Goal: Transaction & Acquisition: Subscribe to service/newsletter

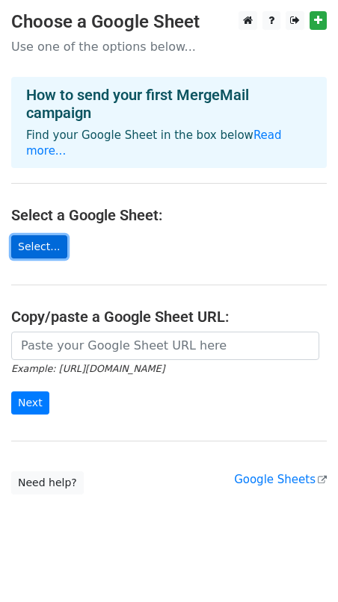
click at [37, 235] on link "Select..." at bounding box center [39, 246] width 56 height 23
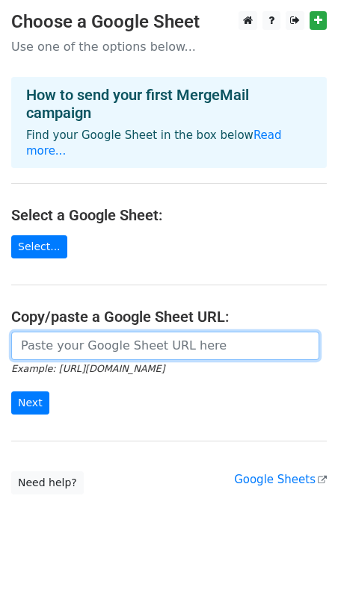
click at [115, 332] on input "url" at bounding box center [165, 346] width 308 height 28
click at [108, 332] on input "url" at bounding box center [165, 346] width 308 height 28
click at [91, 333] on input "url" at bounding box center [165, 346] width 308 height 28
paste input "https://docs.google.com/spreadsheets/d/1vs7M1bMJLPVtEk_z8zgyRBIdtBXDzFAjUoaN1Q0…"
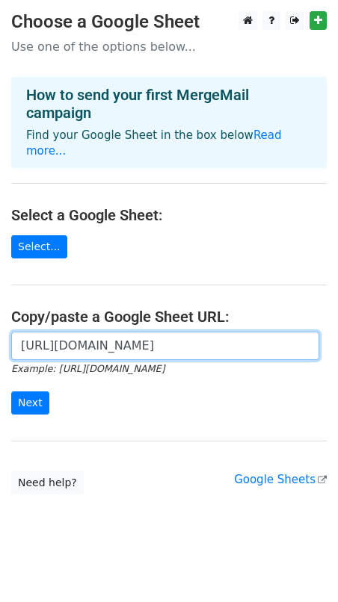
scroll to position [0, 315]
type input "https://docs.google.com/spreadsheets/d/1vs7M1bMJLPVtEk_z8zgyRBIdtBXDzFAjUoaN1Q0…"
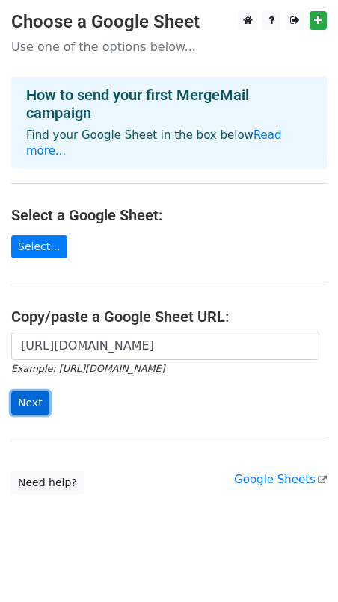
click at [32, 392] on input "Next" at bounding box center [30, 403] width 38 height 23
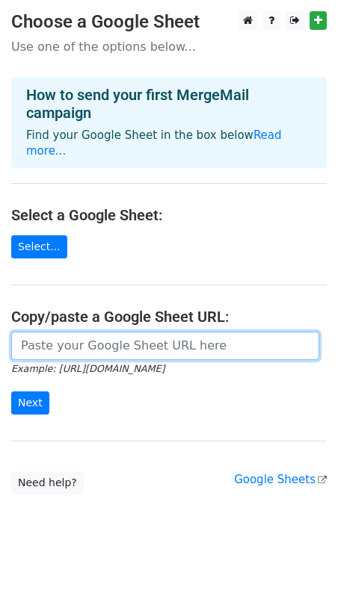
click at [106, 332] on input "url" at bounding box center [165, 346] width 308 height 28
paste input "https://docs.google.com/spreadsheets/d/1vs7M1bMJLPVtEk_z8zgyRBIdtBXDzFAjUoaN1Q0…"
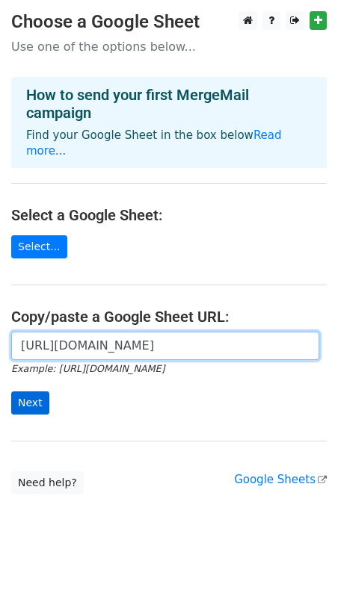
type input "https://docs.google.com/spreadsheets/d/1vs7M1bMJLPVtEk_z8zgyRBIdtBXDzFAjUoaN1Q0…"
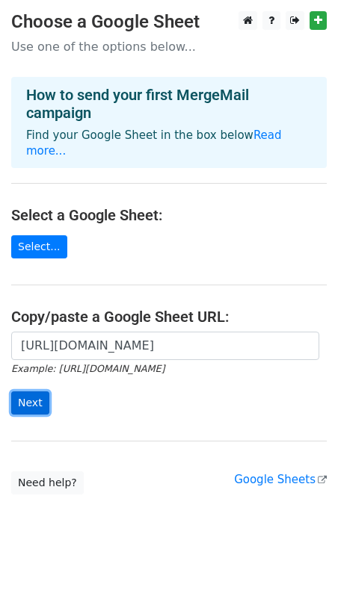
click at [21, 392] on input "Next" at bounding box center [30, 403] width 38 height 23
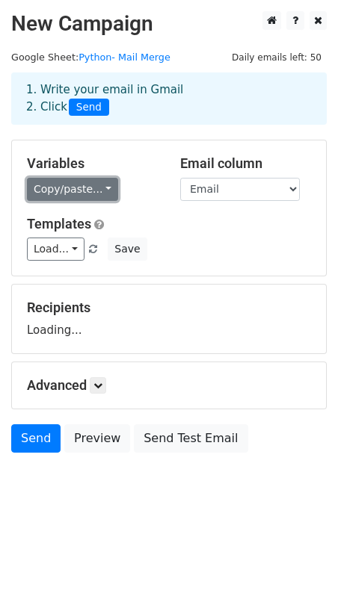
click at [93, 191] on link "Copy/paste..." at bounding box center [72, 189] width 91 height 23
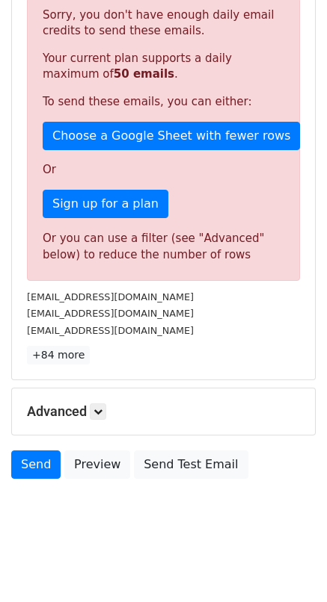
scroll to position [327, 0]
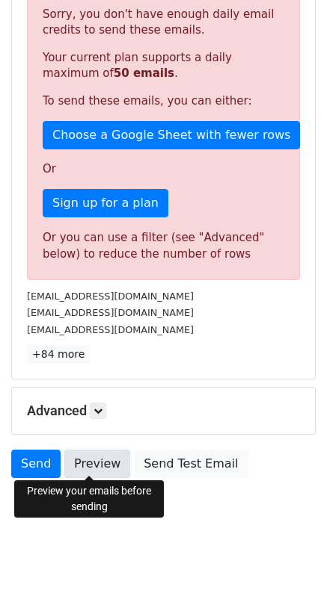
click at [109, 468] on link "Preview" at bounding box center [97, 464] width 66 height 28
click at [87, 463] on link "Preview" at bounding box center [97, 464] width 66 height 28
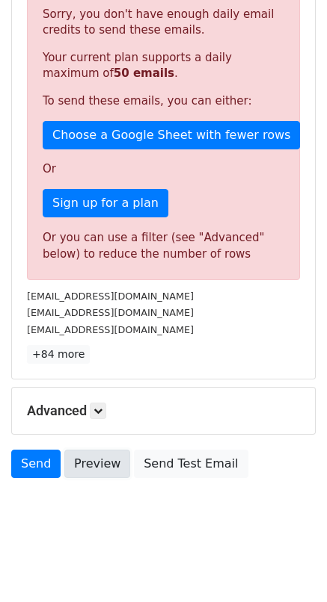
click at [95, 458] on link "Preview" at bounding box center [97, 464] width 66 height 28
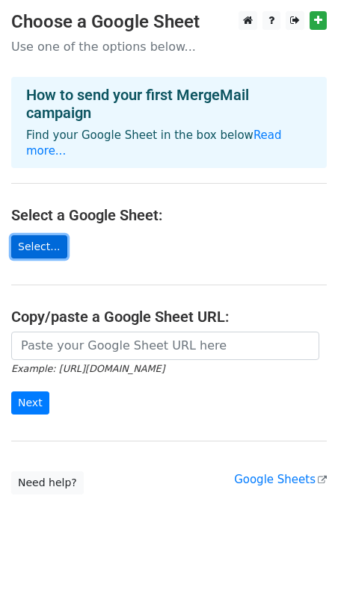
click at [48, 235] on link "Select..." at bounding box center [39, 246] width 56 height 23
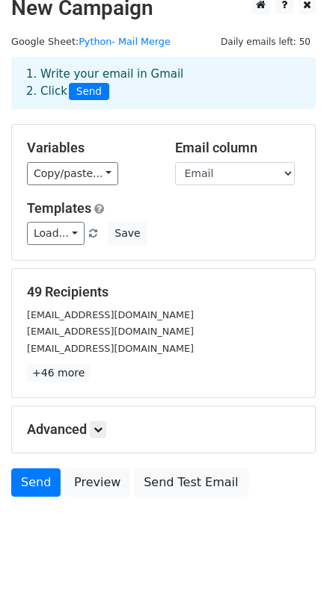
scroll to position [36, 0]
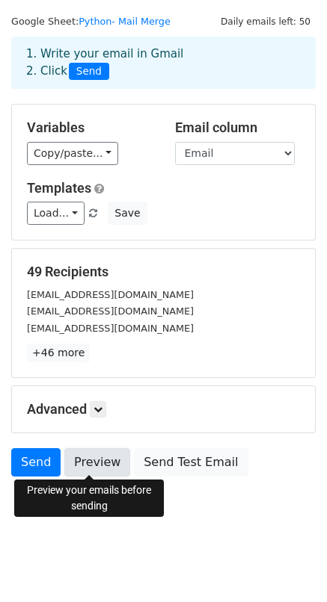
click at [93, 465] on link "Preview" at bounding box center [97, 462] width 66 height 28
click at [95, 457] on link "Preview" at bounding box center [97, 462] width 66 height 28
click at [98, 461] on link "Preview" at bounding box center [97, 462] width 66 height 28
click at [84, 469] on link "Preview" at bounding box center [97, 462] width 66 height 28
click at [85, 457] on link "Preview" at bounding box center [97, 462] width 66 height 28
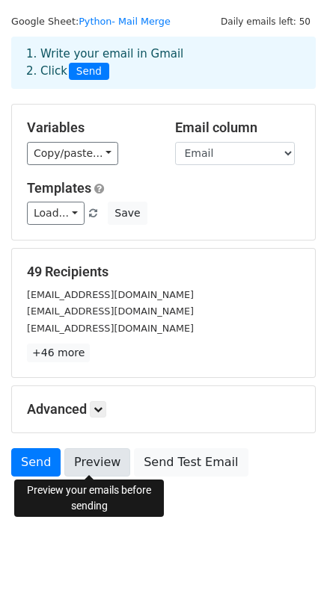
click at [77, 463] on link "Preview" at bounding box center [97, 462] width 66 height 28
click at [84, 467] on link "Preview" at bounding box center [97, 462] width 66 height 28
click at [93, 468] on link "Preview" at bounding box center [97, 462] width 66 height 28
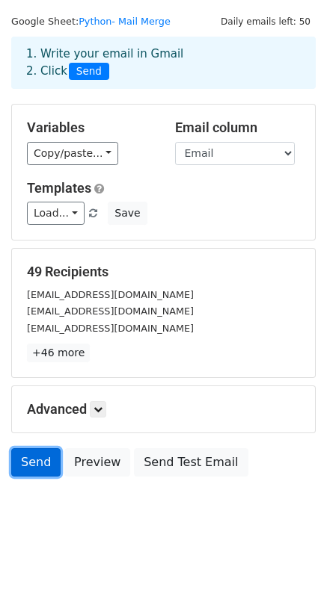
click at [40, 463] on link "Send" at bounding box center [35, 462] width 49 height 28
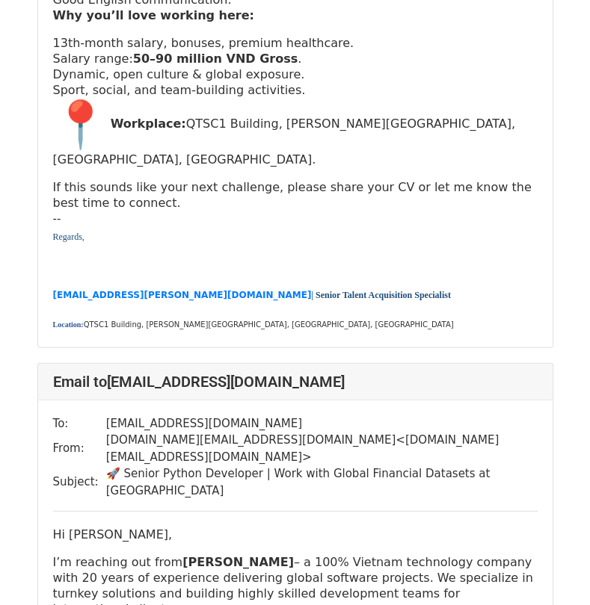
scroll to position [4857, 0]
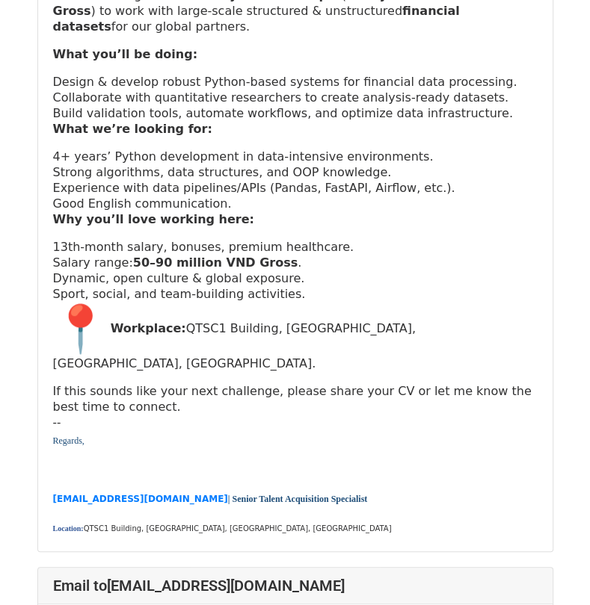
scroll to position [448, 0]
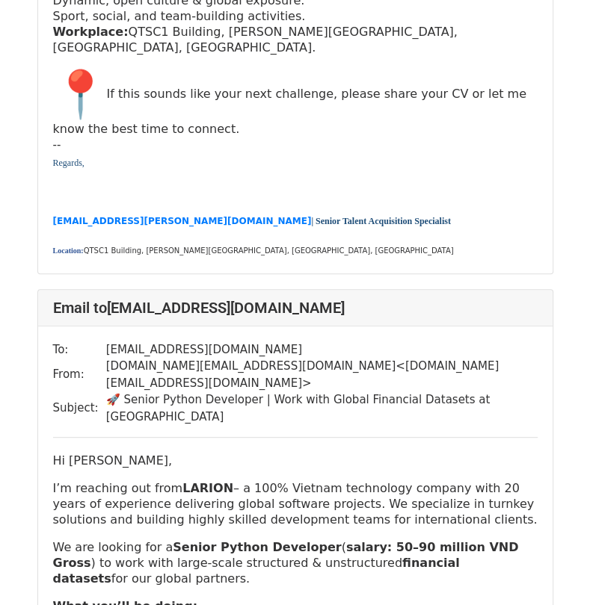
scroll to position [3627, 0]
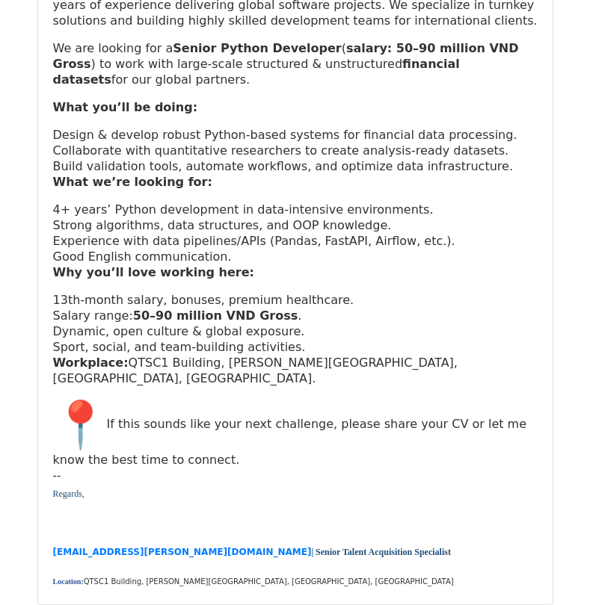
scroll to position [4857, 0]
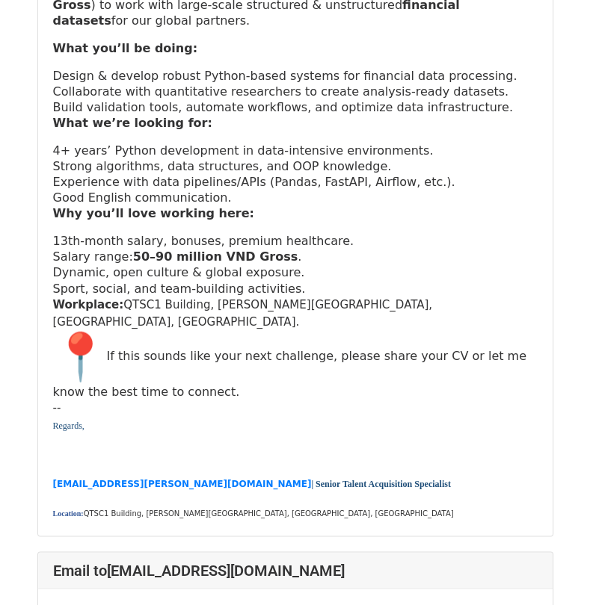
scroll to position [1270, 0]
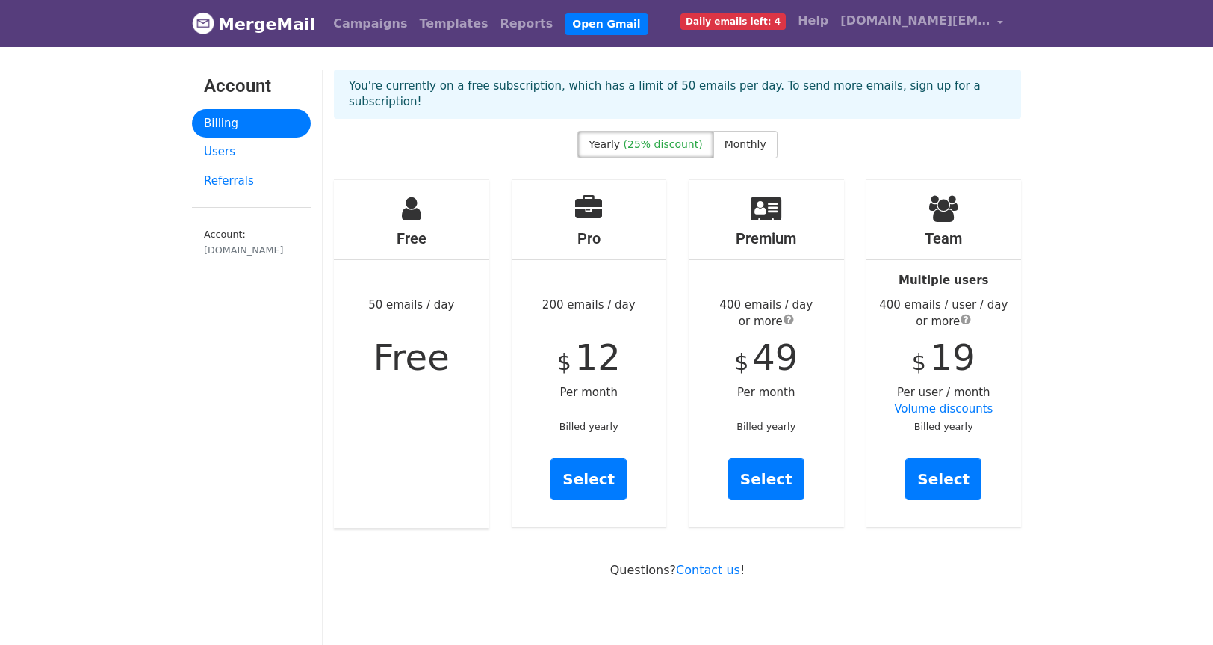
drag, startPoint x: 802, startPoint y: 338, endPoint x: 741, endPoint y: 343, distance: 60.7
click at [741, 343] on div "Premium 400 emails / day or more $ 49 Per month Billed yearly Select" at bounding box center [766, 353] width 155 height 347
copy div "$ 49"
drag, startPoint x: 625, startPoint y: 346, endPoint x: 566, endPoint y: 347, distance: 59.8
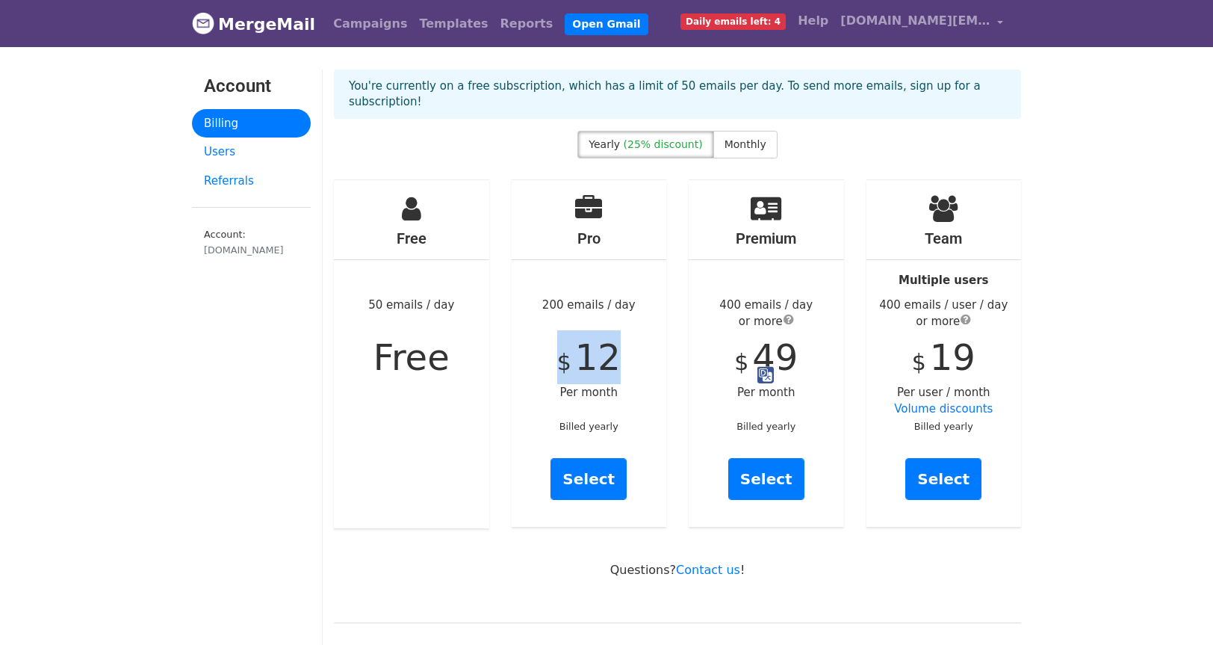
click at [566, 347] on div "Pro 200 emails / day $ 12 Per month Billed yearly Select" at bounding box center [589, 353] width 155 height 347
drag, startPoint x: 40, startPoint y: 436, endPoint x: 71, endPoint y: 442, distance: 31.2
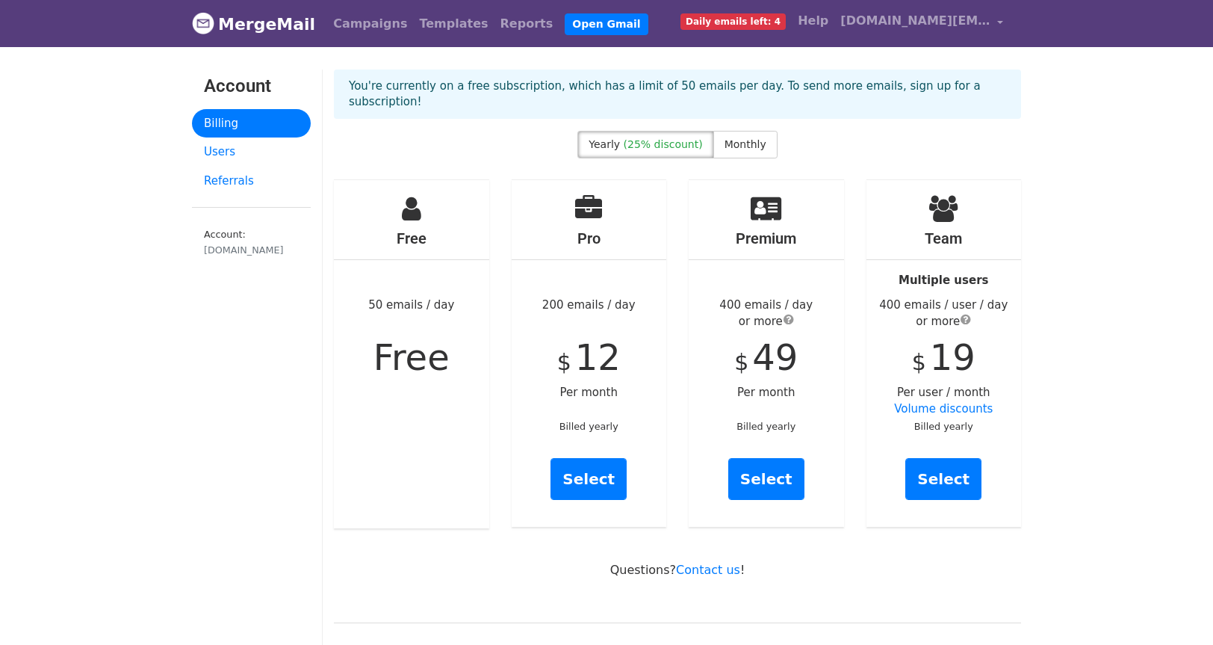
click at [637, 138] on span "(25% discount)" at bounding box center [663, 144] width 79 height 12
click at [658, 138] on span "(25% discount)" at bounding box center [663, 144] width 79 height 12
click at [728, 138] on span "Monthly" at bounding box center [746, 144] width 42 height 12
click at [666, 138] on span "(25% discount)" at bounding box center [663, 144] width 79 height 12
click at [587, 462] on link "Select" at bounding box center [589, 479] width 76 height 42
